Goal: Information Seeking & Learning: Learn about a topic

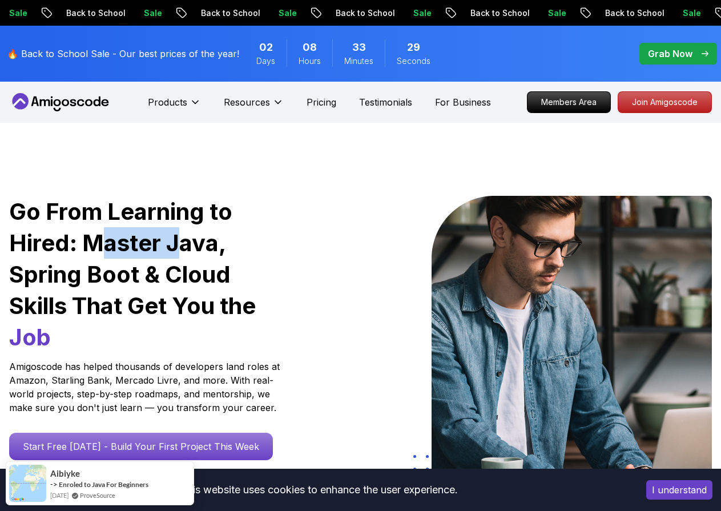
drag, startPoint x: 101, startPoint y: 327, endPoint x: 185, endPoint y: 317, distance: 84.5
click at [184, 317] on h1 "Go From Learning to Hired: Master Java, Spring Boot & Cloud Skills That Get You…" at bounding box center [150, 274] width 282 height 157
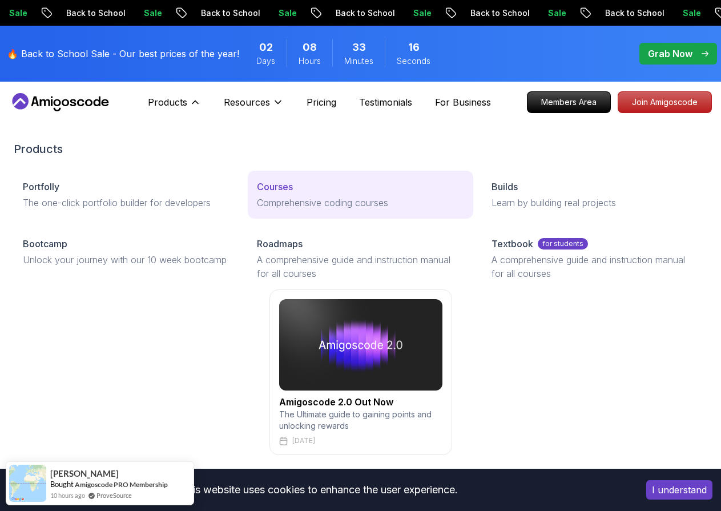
click at [302, 209] on p "Comprehensive coding courses" at bounding box center [360, 203] width 207 height 14
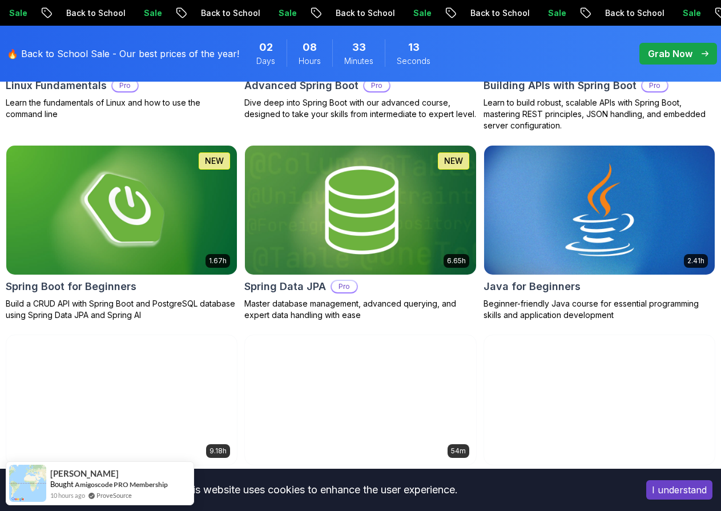
scroll to position [613, 0]
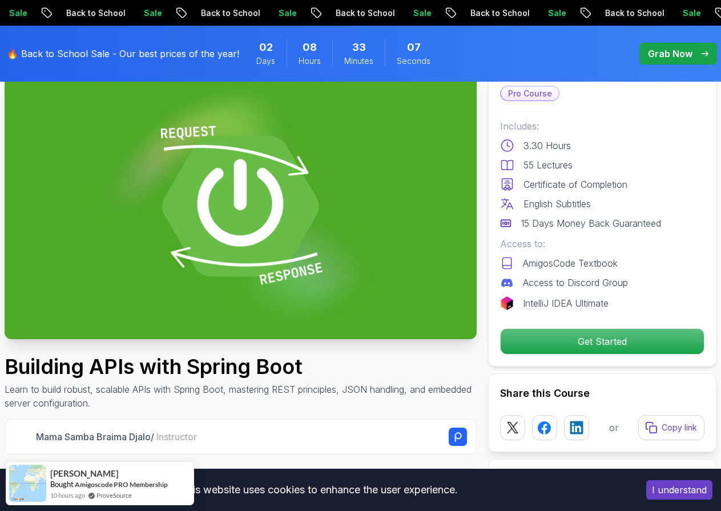
scroll to position [460, 0]
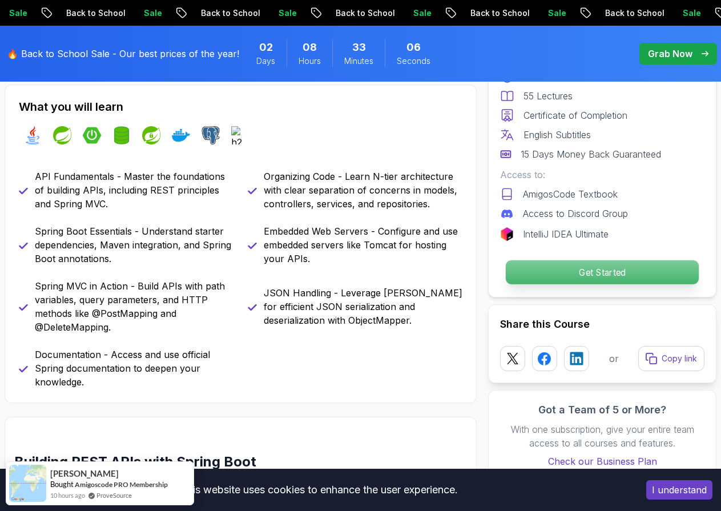
click at [573, 284] on p "Get Started" at bounding box center [602, 272] width 193 height 24
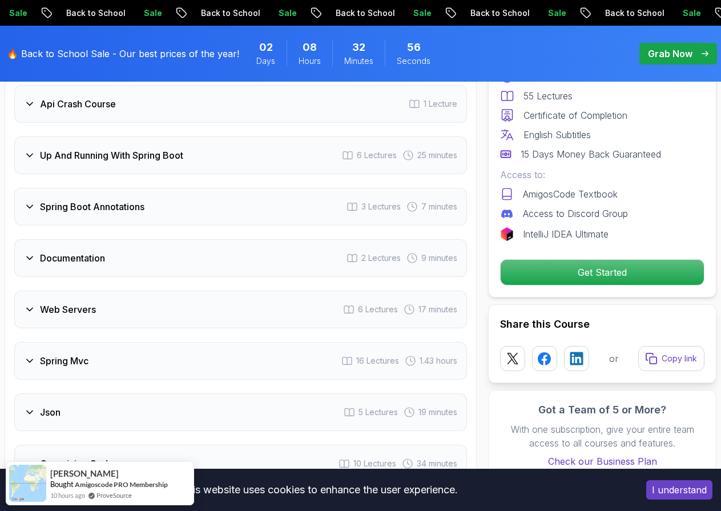
scroll to position [1615, 0]
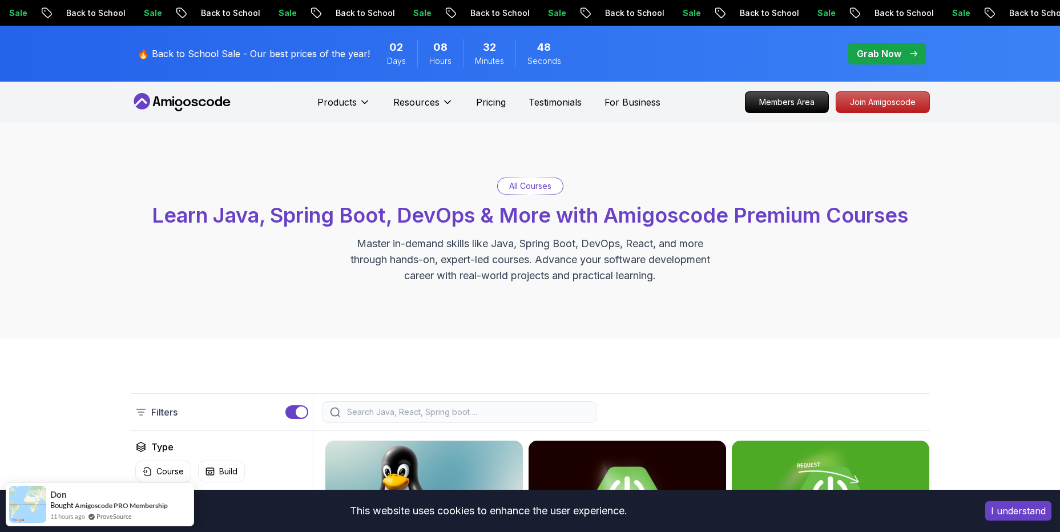
click at [720, 61] on p "Grab Now" at bounding box center [879, 54] width 45 height 14
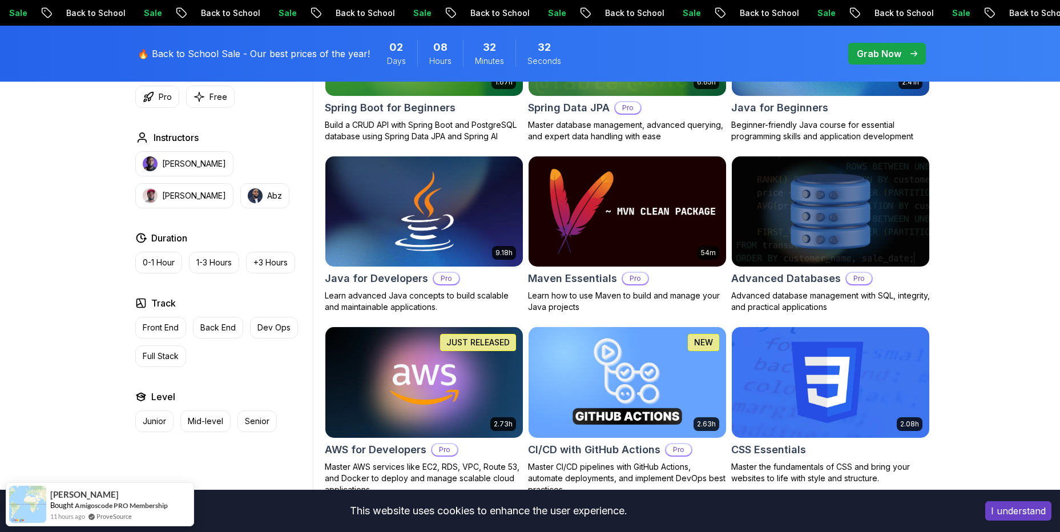
scroll to position [399, 0]
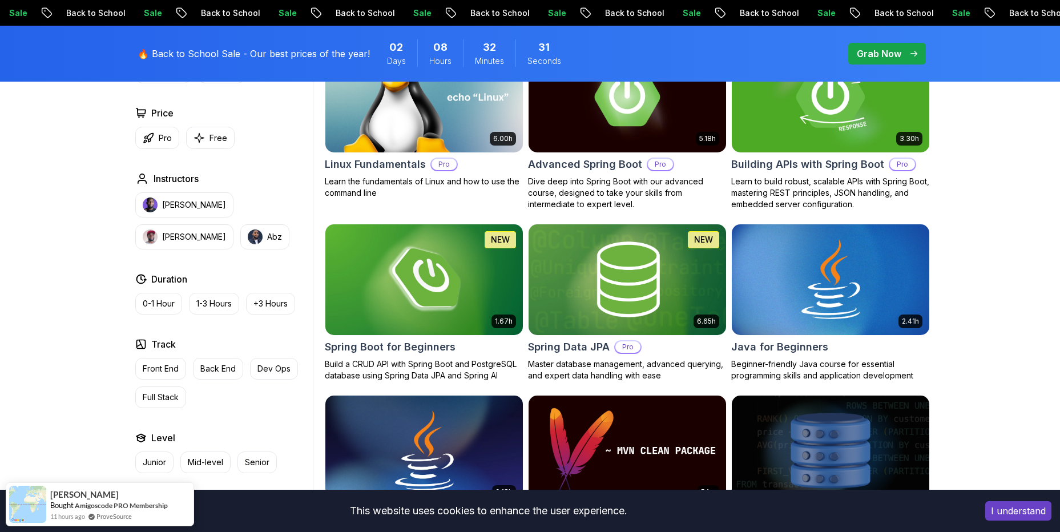
click at [720, 155] on img at bounding box center [830, 97] width 207 height 116
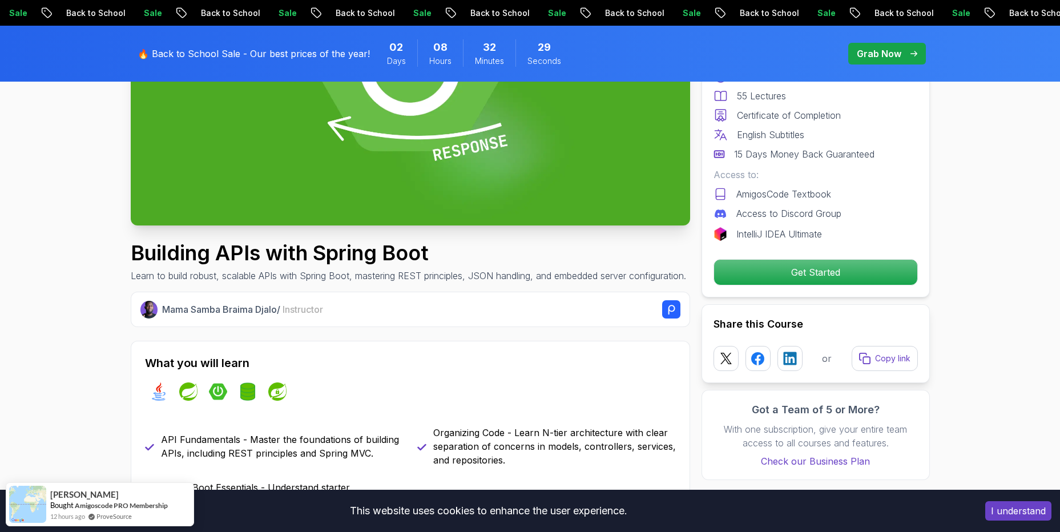
scroll to position [319, 0]
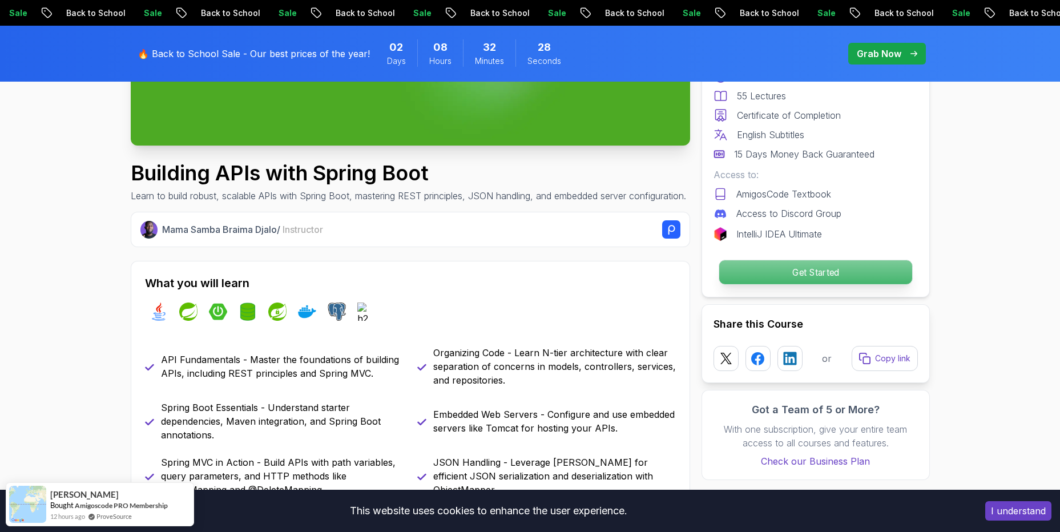
click at [720, 284] on p "Get Started" at bounding box center [815, 272] width 193 height 24
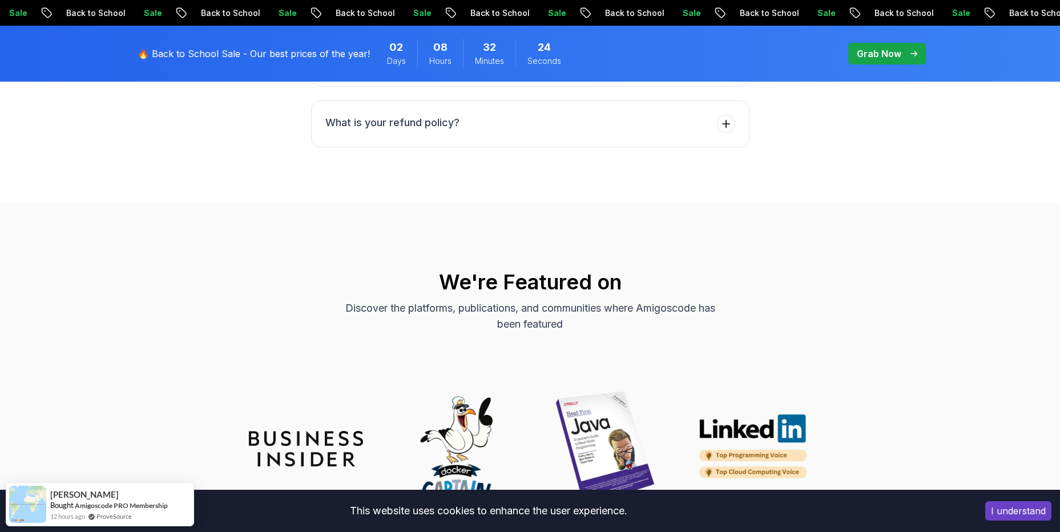
scroll to position [4728, 0]
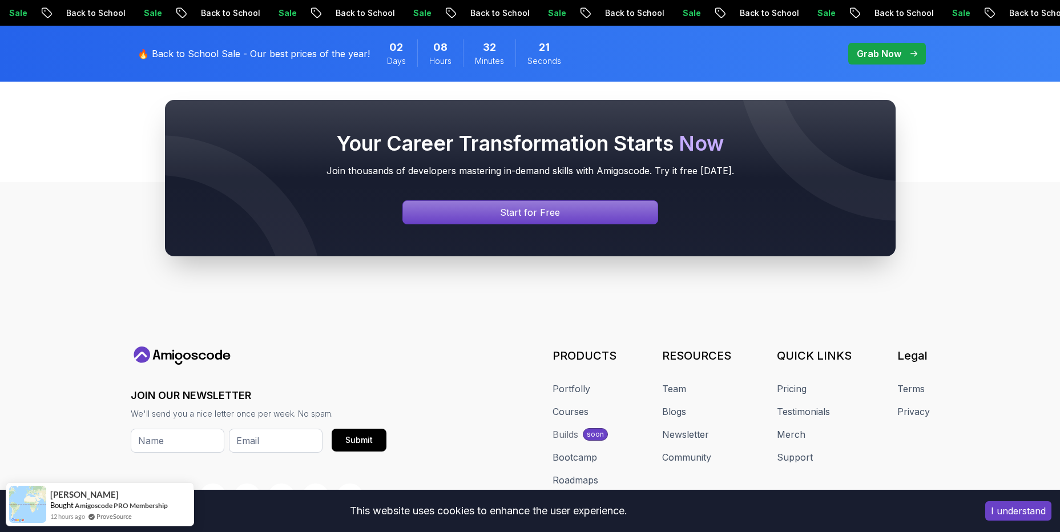
scroll to position [399, 0]
